Goal: Entertainment & Leisure: Consume media (video, audio)

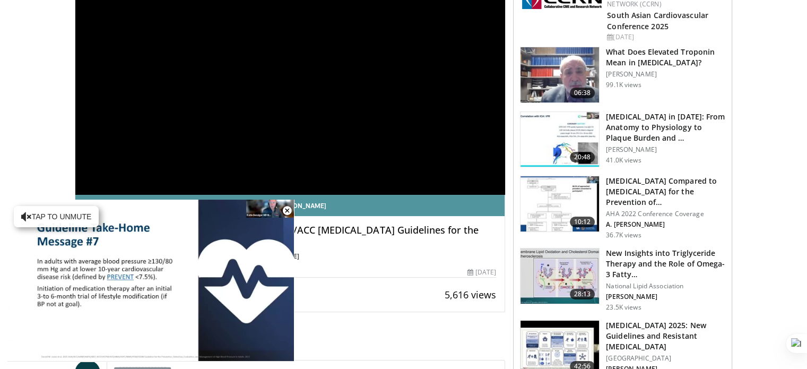
scroll to position [106, 0]
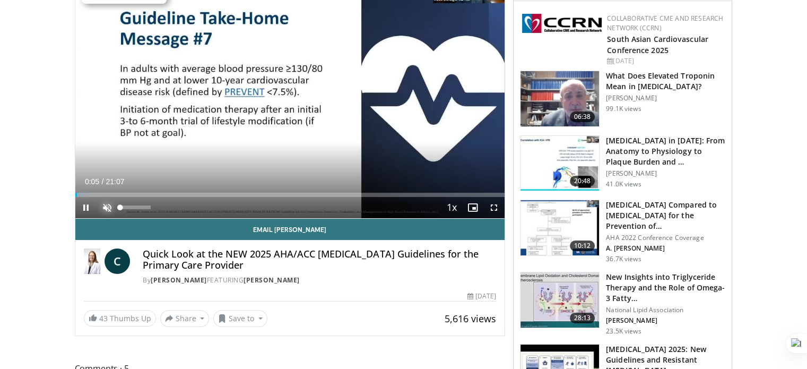
click at [104, 204] on span "Video Player" at bounding box center [107, 207] width 21 height 21
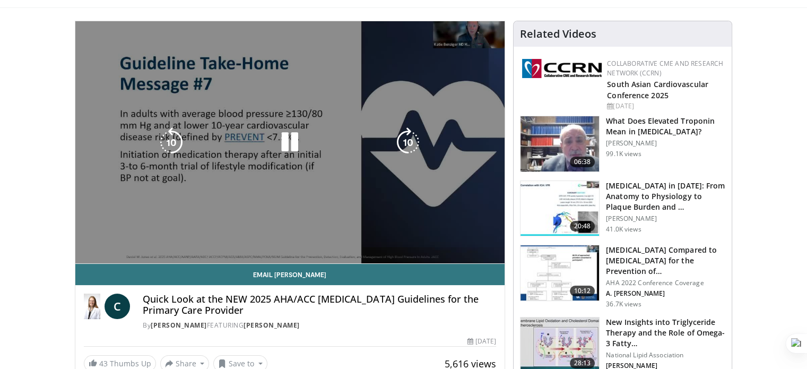
scroll to position [53, 0]
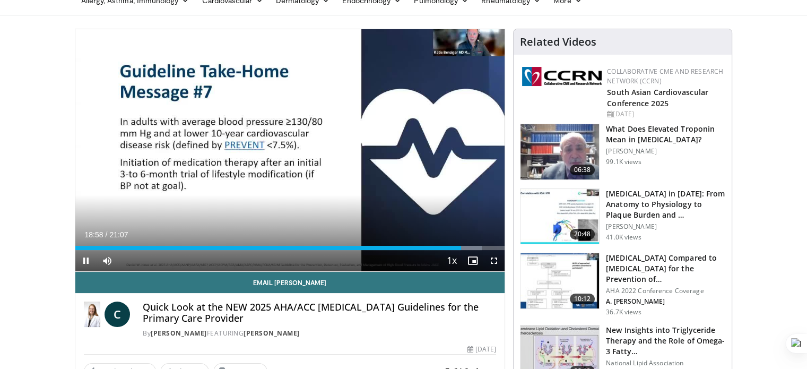
click at [435, 250] on div "Current Time 18:58 / Duration 21:07 Pause Skip Backward Skip Forward Mute Loade…" at bounding box center [290, 260] width 430 height 21
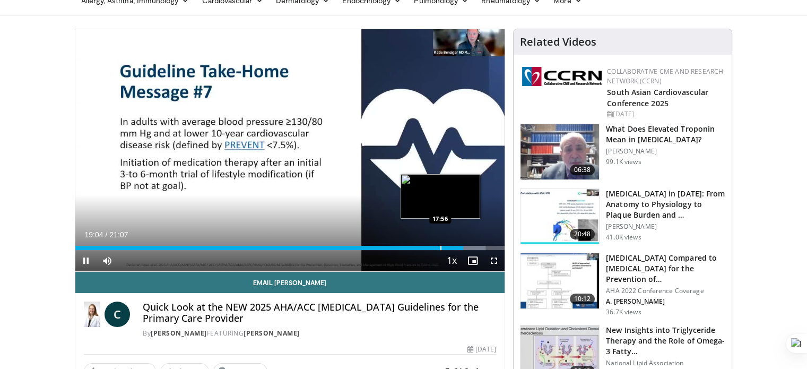
click at [441, 247] on div "Progress Bar" at bounding box center [441, 248] width 1 height 4
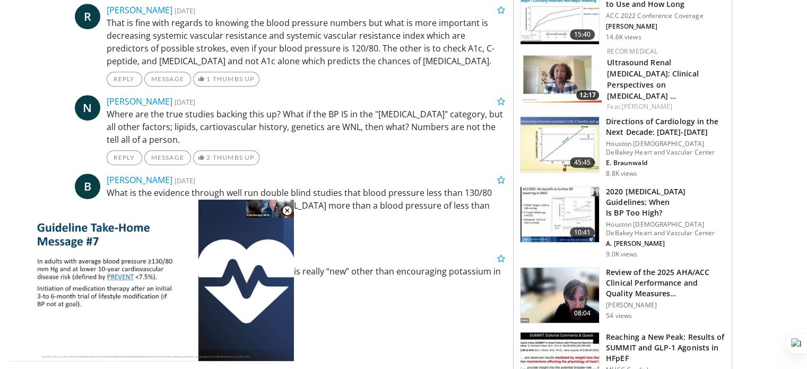
scroll to position [637, 0]
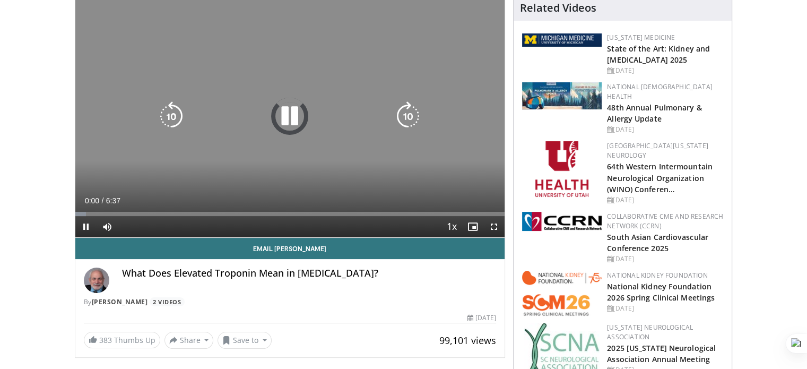
scroll to position [106, 0]
